Goal: Entertainment & Leisure: Consume media (video, audio)

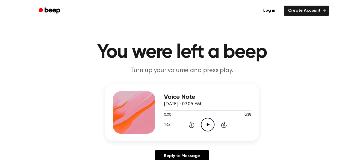
click at [204, 126] on icon "Play Audio" at bounding box center [208, 125] width 14 height 14
click at [204, 126] on icon "Pause Audio" at bounding box center [208, 125] width 14 height 14
click at [204, 129] on icon "Play Audio" at bounding box center [208, 125] width 14 height 14
click at [190, 124] on icon "Rewind 5 seconds" at bounding box center [192, 124] width 6 height 7
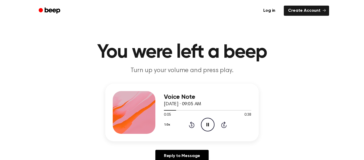
click at [190, 124] on icon "Rewind 5 seconds" at bounding box center [192, 124] width 6 height 7
click at [194, 125] on icon at bounding box center [192, 124] width 6 height 6
click at [205, 124] on icon "Pause Audio" at bounding box center [208, 125] width 14 height 14
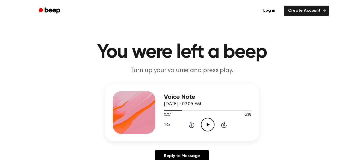
click at [207, 127] on icon "Play Audio" at bounding box center [208, 125] width 14 height 14
click at [207, 128] on icon "Pause Audio" at bounding box center [208, 125] width 14 height 14
click at [209, 123] on icon "Play Audio" at bounding box center [208, 125] width 14 height 14
click at [209, 123] on icon "Pause Audio" at bounding box center [208, 125] width 14 height 14
click at [205, 124] on icon "Play Audio" at bounding box center [208, 125] width 14 height 14
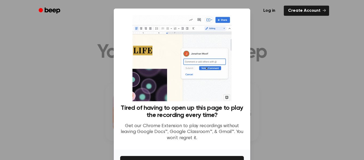
click at [224, 138] on p "Get our Chrome Extension to play recordings without leaving Google Docs™, Googl…" at bounding box center [182, 132] width 124 height 18
click at [363, 57] on div at bounding box center [182, 80] width 364 height 160
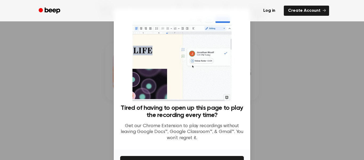
scroll to position [44, 0]
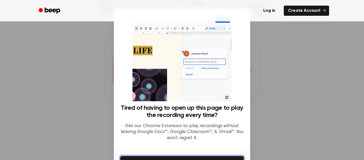
click at [220, 157] on button "Get It Now" at bounding box center [182, 162] width 124 height 12
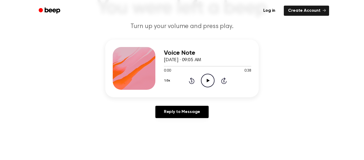
click at [207, 81] on icon at bounding box center [208, 80] width 3 height 3
click at [206, 78] on icon "Pause Audio" at bounding box center [208, 81] width 14 height 14
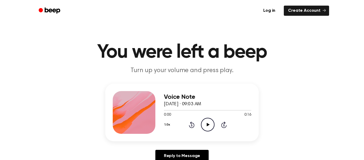
click at [204, 123] on icon "Play Audio" at bounding box center [208, 125] width 14 height 14
click at [193, 127] on icon at bounding box center [192, 124] width 6 height 6
